Goal: Find specific page/section: Find specific page/section

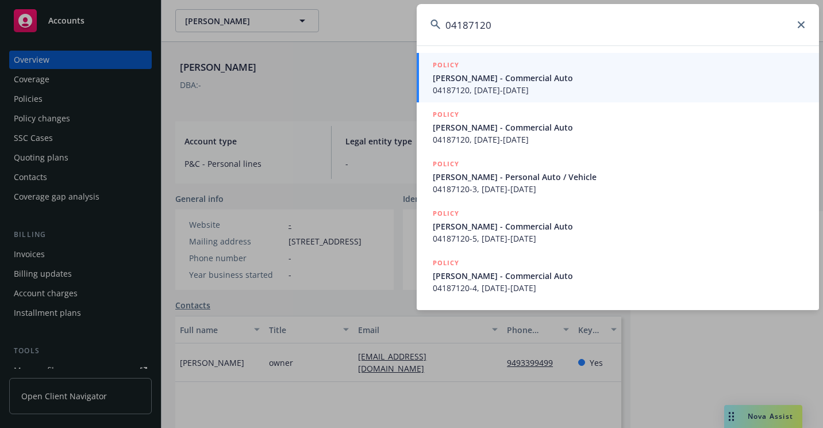
type input "04187120"
click at [447, 83] on span "[PERSON_NAME] - Commercial Auto" at bounding box center [619, 78] width 372 height 12
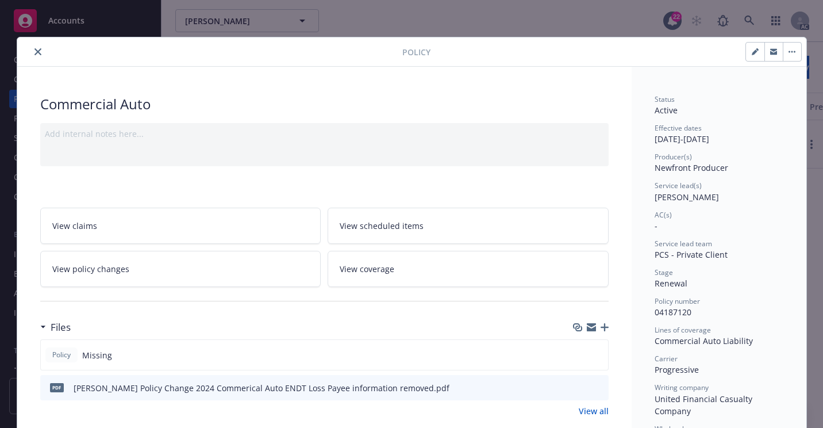
click at [35, 54] on icon "close" at bounding box center [37, 51] width 7 height 7
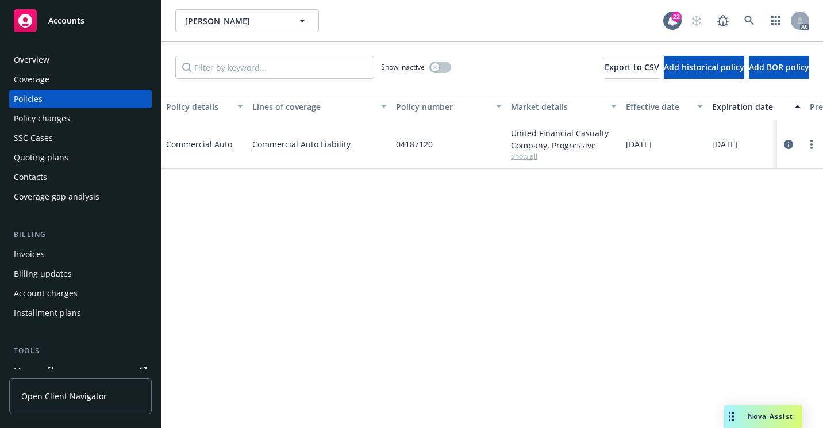
click at [51, 61] on div "Overview" at bounding box center [80, 60] width 133 height 18
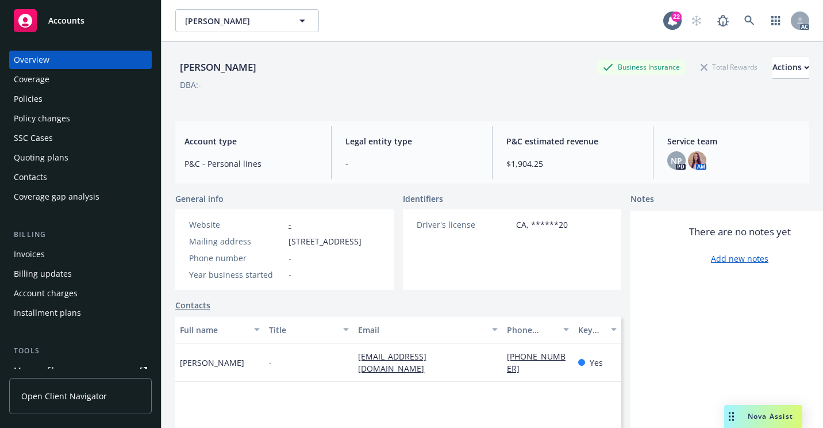
click at [59, 99] on div "Policies" at bounding box center [80, 99] width 133 height 18
